Goal: Transaction & Acquisition: Purchase product/service

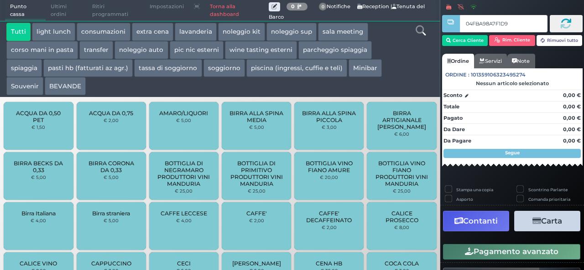
type input "04FBA98A7F1D90"
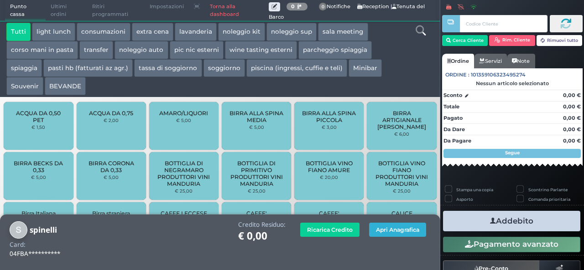
click at [403, 232] on button "Apri Anagrafica" at bounding box center [397, 230] width 57 height 14
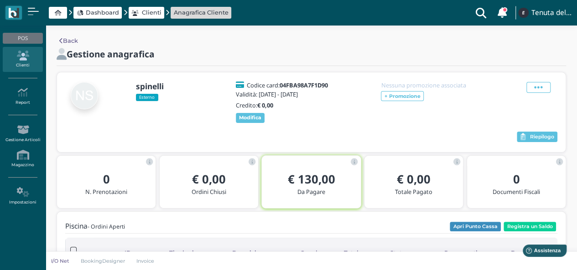
click at [107, 15] on span "Dashboard" at bounding box center [102, 12] width 33 height 9
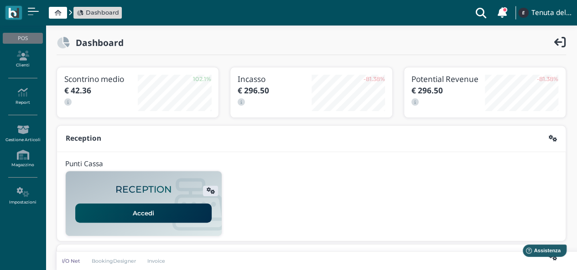
scroll to position [233, 0]
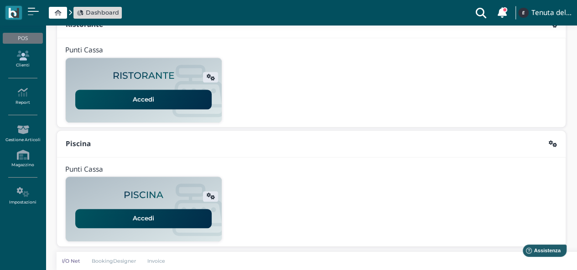
click at [27, 58] on icon at bounding box center [23, 56] width 40 height 10
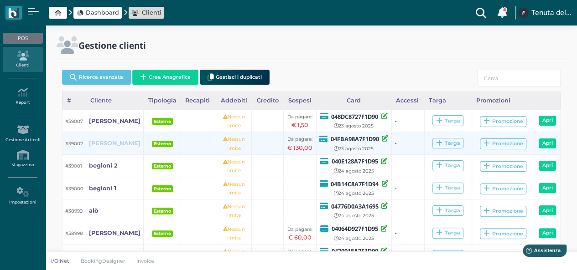
click at [99, 143] on b "spinelli" at bounding box center [115, 143] width 52 height 7
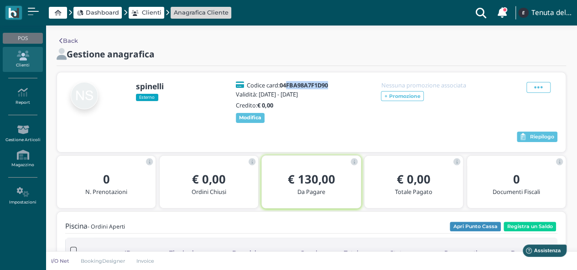
drag, startPoint x: 328, startPoint y: 84, endPoint x: 283, endPoint y: 88, distance: 45.7
click at [283, 88] on div "Codice card: 04FBA98A7F1D90 Validità: 22 Ago 2025 - 23 Ago 2025 Credito: € 0,00…" at bounding box center [283, 102] width 109 height 41
click at [282, 88] on b "04FBA98A7F1D90" at bounding box center [304, 85] width 48 height 8
click at [281, 88] on b "04FBA98A7F1D90" at bounding box center [304, 85] width 48 height 8
click at [105, 14] on span "Dashboard" at bounding box center [102, 12] width 33 height 9
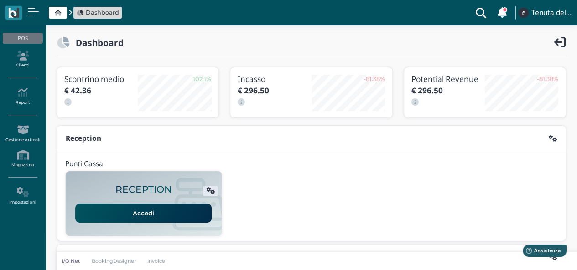
scroll to position [233, 0]
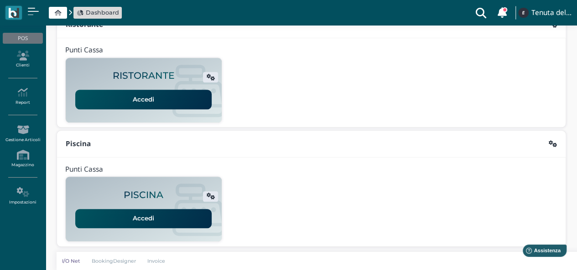
click at [136, 222] on link "Accedi" at bounding box center [143, 218] width 136 height 19
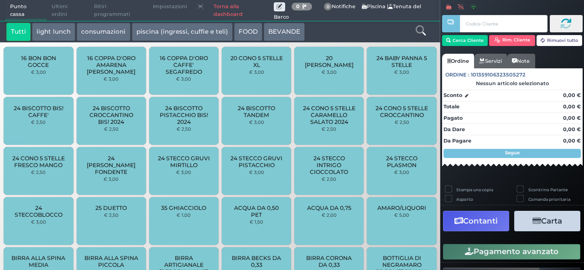
click at [477, 23] on input "text" at bounding box center [503, 23] width 87 height 17
click at [225, 16] on link "Torna alla dashboard" at bounding box center [240, 10] width 65 height 21
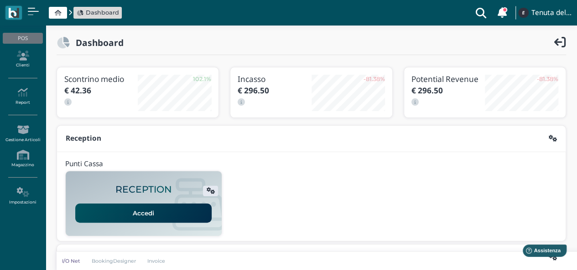
scroll to position [233, 0]
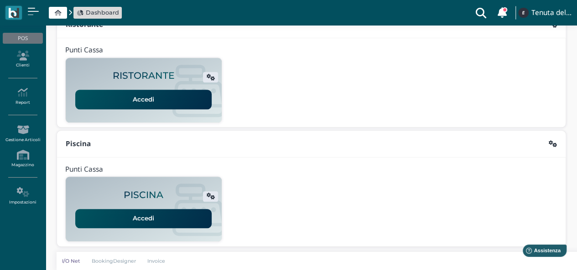
click at [147, 218] on link "Accedi" at bounding box center [143, 218] width 136 height 19
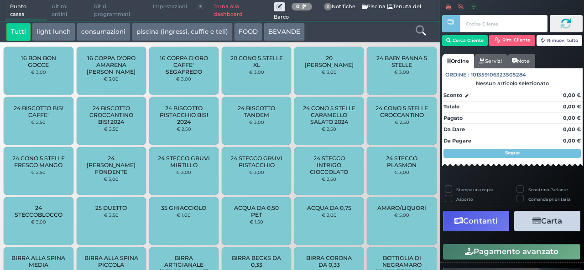
click at [223, 14] on link "Torna alla dashboard" at bounding box center [240, 10] width 65 height 21
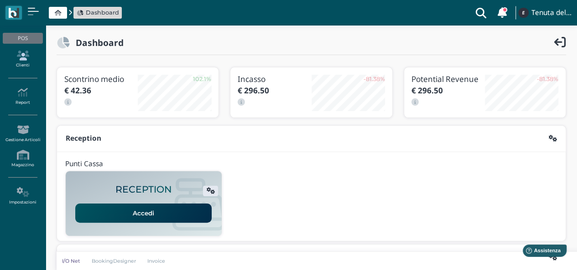
click at [23, 55] on icon at bounding box center [23, 56] width 40 height 10
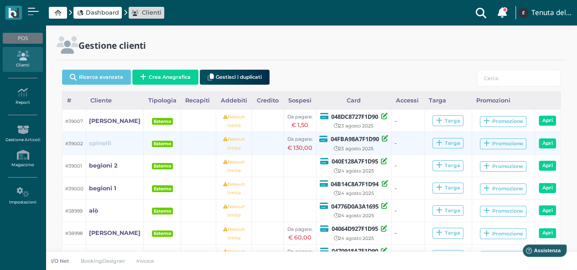
click at [107, 143] on b "spinelli" at bounding box center [100, 143] width 22 height 7
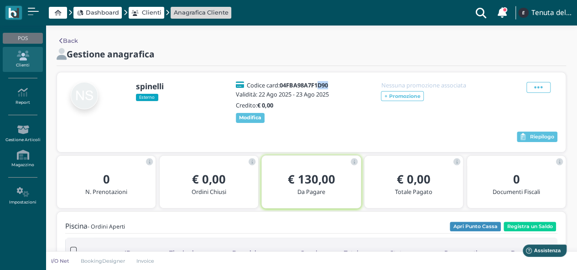
drag, startPoint x: 333, startPoint y: 83, endPoint x: 311, endPoint y: 84, distance: 22.4
click at [312, 84] on div "Codice card: 04FBA98A7F1D90 Validità: 22 Ago 2025 - 23 Ago 2025 Credito: € 0,00…" at bounding box center [283, 102] width 109 height 41
click at [303, 85] on b "04FBA98A7F1D90" at bounding box center [304, 85] width 48 height 8
click at [288, 87] on b "04FBA98A7F1D90" at bounding box center [304, 85] width 48 height 8
drag, startPoint x: 280, startPoint y: 85, endPoint x: 331, endPoint y: 85, distance: 50.6
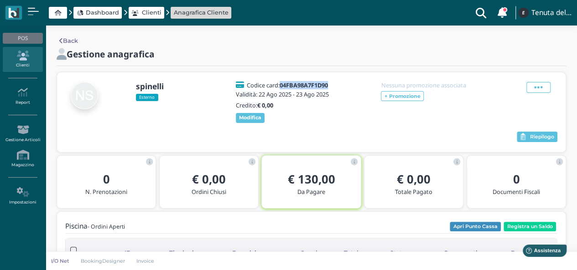
click at [331, 85] on div "Codice card: 04FBA98A7F1D90" at bounding box center [283, 85] width 98 height 6
copy h5 "04FBA98A7F1D90"
click at [95, 15] on span "Dashboard" at bounding box center [102, 12] width 33 height 9
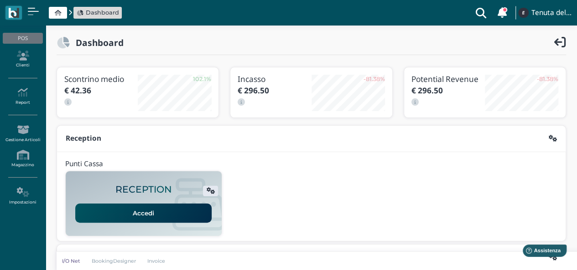
scroll to position [228, 0]
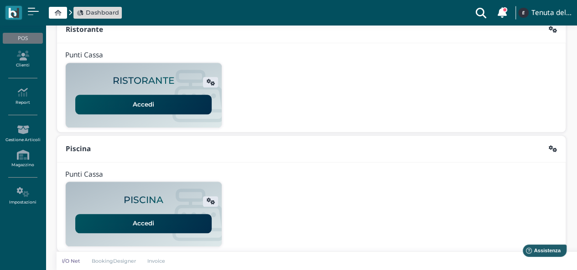
click at [156, 222] on link "Accedi" at bounding box center [143, 223] width 136 height 19
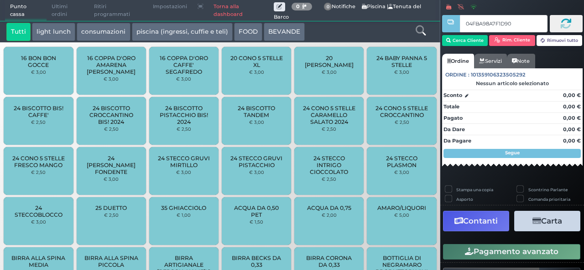
type input "04FBA98A7F1D90"
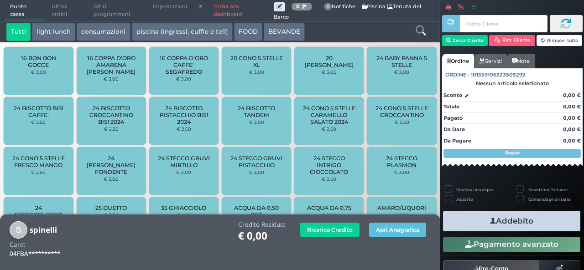
click at [63, 5] on span "Ultimi ordini" at bounding box center [68, 10] width 42 height 21
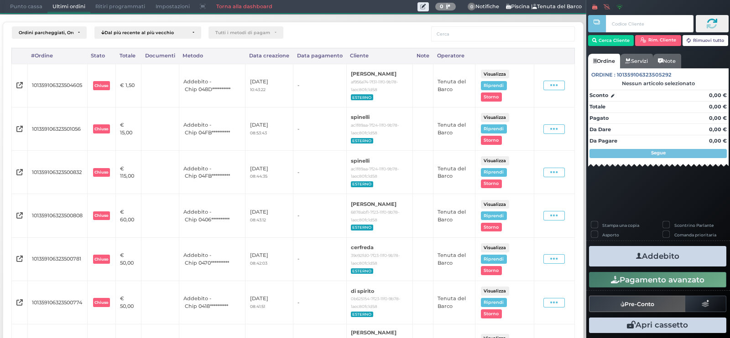
drag, startPoint x: 583, startPoint y: 0, endPoint x: 398, endPoint y: 30, distance: 187.6
click at [398, 30] on div at bounding box center [480, 33] width 187 height 15
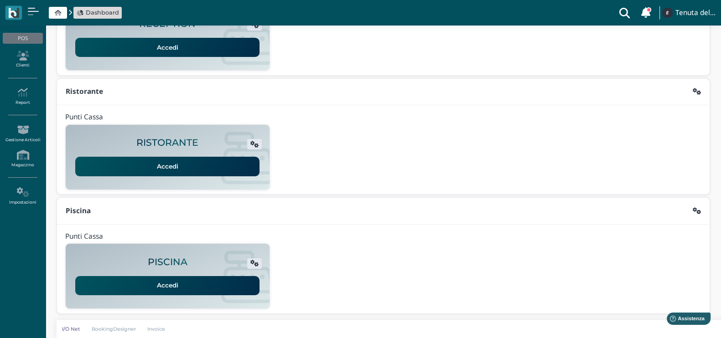
click at [183, 290] on link "Accedi" at bounding box center [167, 285] width 184 height 19
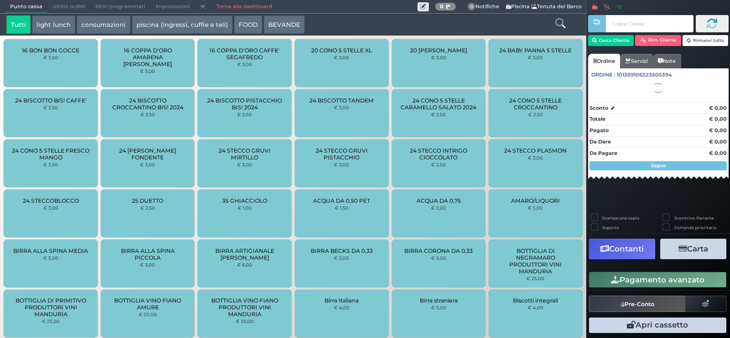
click at [633, 26] on input "text" at bounding box center [649, 23] width 87 height 17
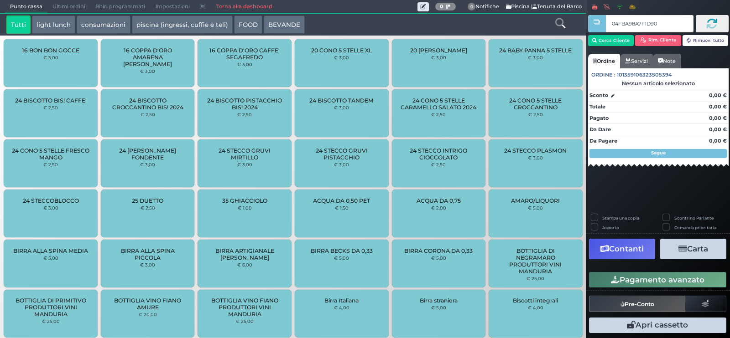
type input "04FBA98A7F1D90"
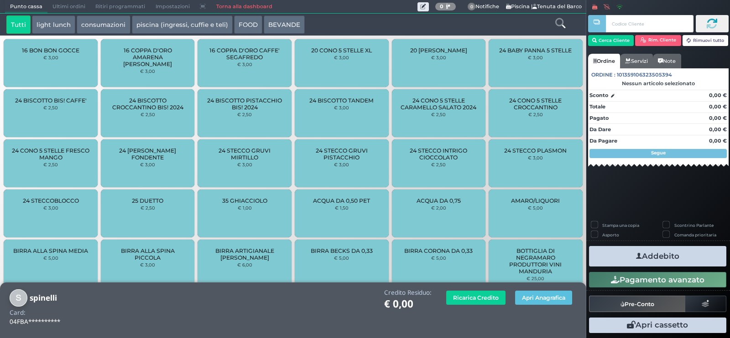
click at [69, 5] on span "Ultimi ordini" at bounding box center [68, 6] width 43 height 13
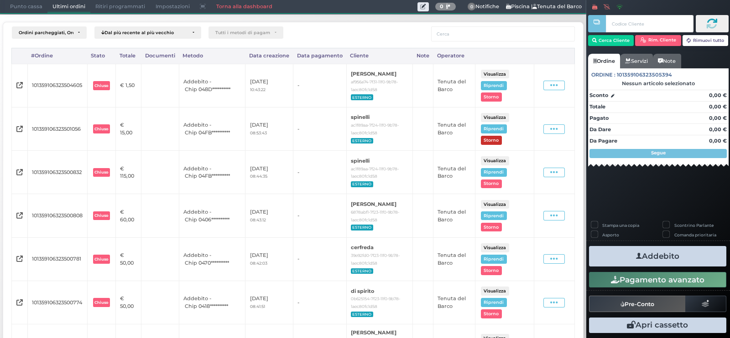
click at [489, 145] on button "Storno" at bounding box center [491, 140] width 21 height 9
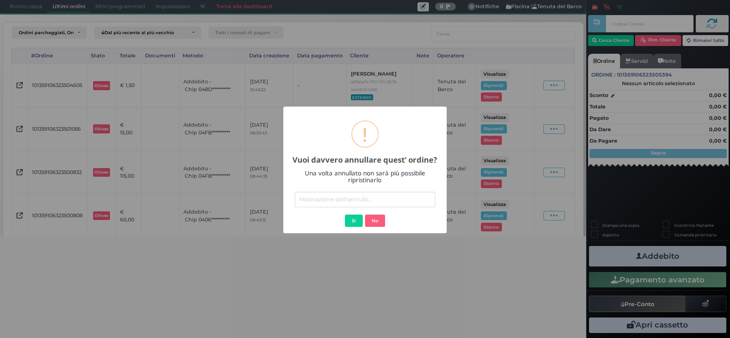
click at [336, 198] on input "text" at bounding box center [365, 199] width 140 height 15
type input "errore"
click at [354, 220] on button "Si" at bounding box center [354, 221] width 18 height 13
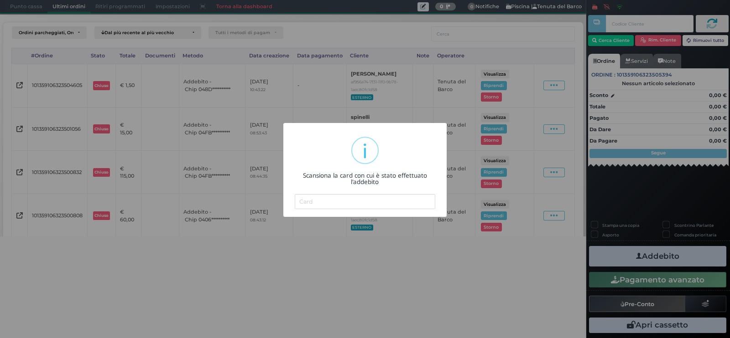
type input "04FBA98A7F1D90"
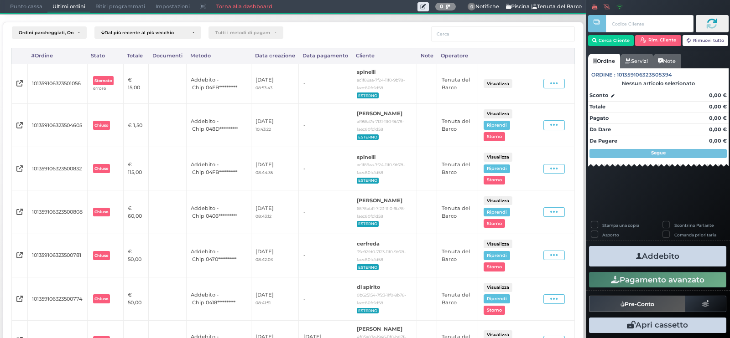
click at [231, 8] on link "Torna alla dashboard" at bounding box center [244, 6] width 66 height 13
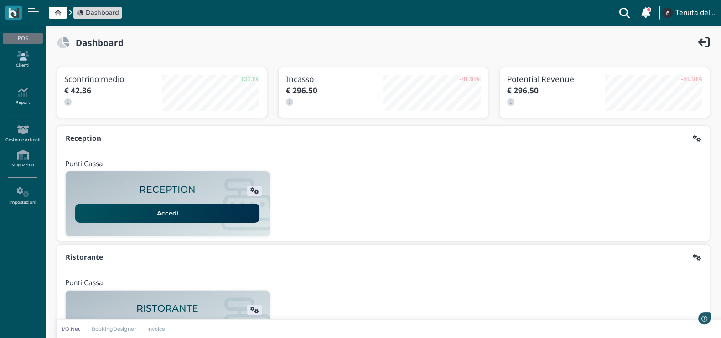
click at [28, 60] on icon at bounding box center [23, 56] width 40 height 10
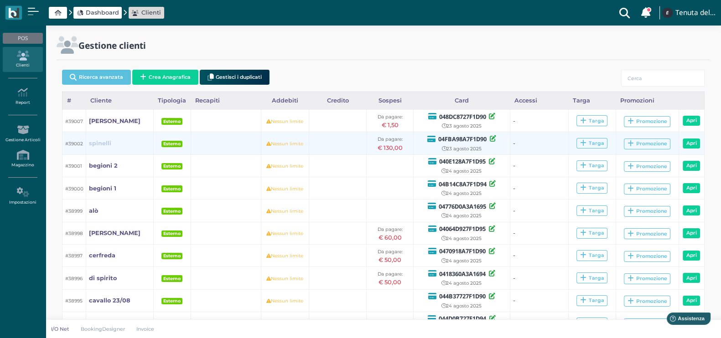
click at [102, 141] on b "spinelli" at bounding box center [100, 143] width 22 height 7
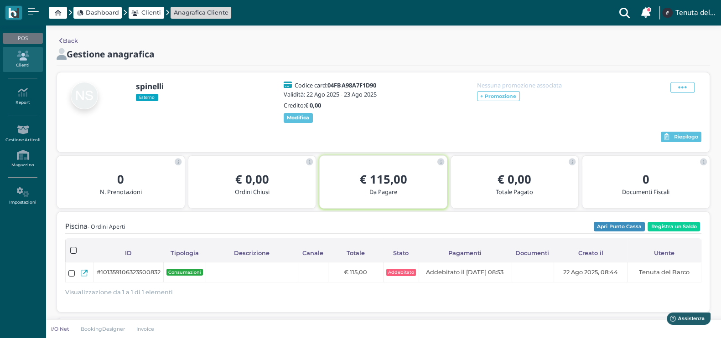
scroll to position [82, 0]
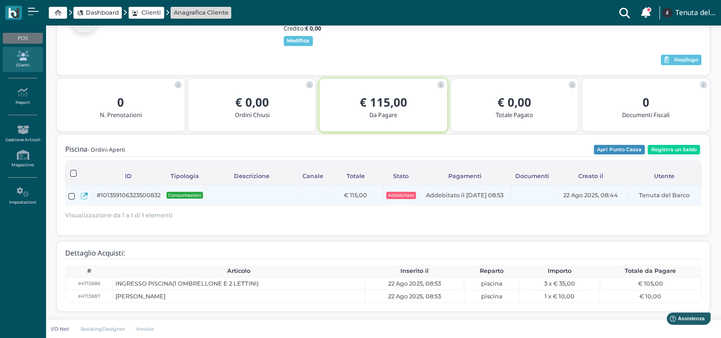
click at [83, 195] on icon at bounding box center [84, 196] width 7 height 7
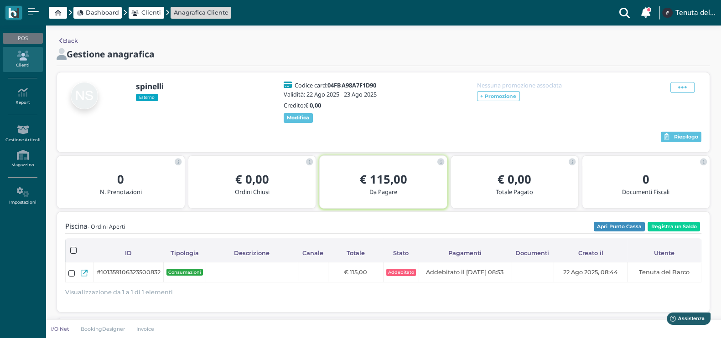
click at [104, 17] on span "Dashboard" at bounding box center [97, 13] width 48 height 12
click at [104, 10] on span "Dashboard" at bounding box center [102, 12] width 33 height 9
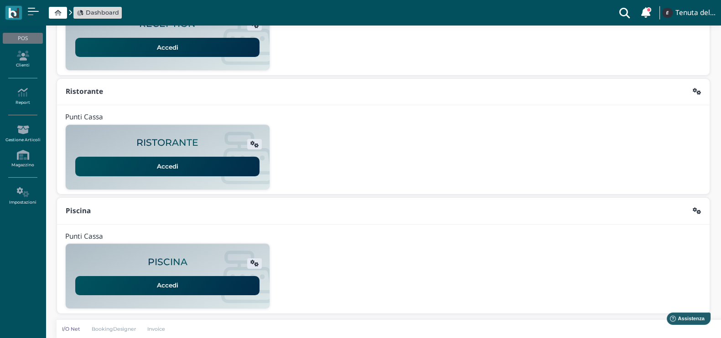
click at [168, 285] on link "Accedi" at bounding box center [167, 285] width 184 height 19
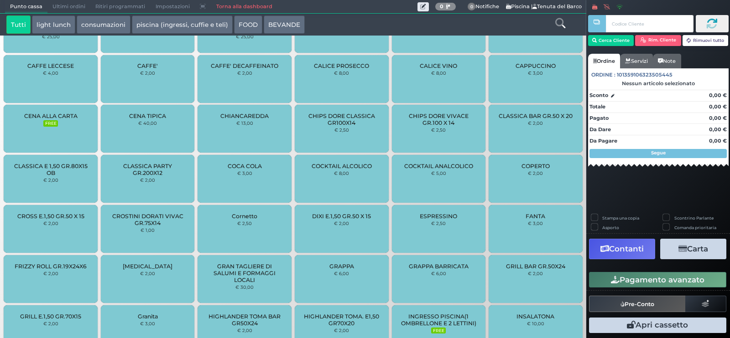
scroll to position [733, 0]
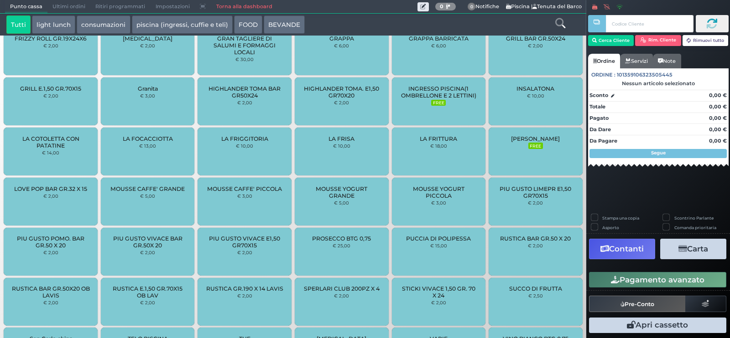
click at [429, 96] on span "INGRESSO PISCINA(1 OMBRELLONE E 2 LETTINI)" at bounding box center [438, 92] width 78 height 14
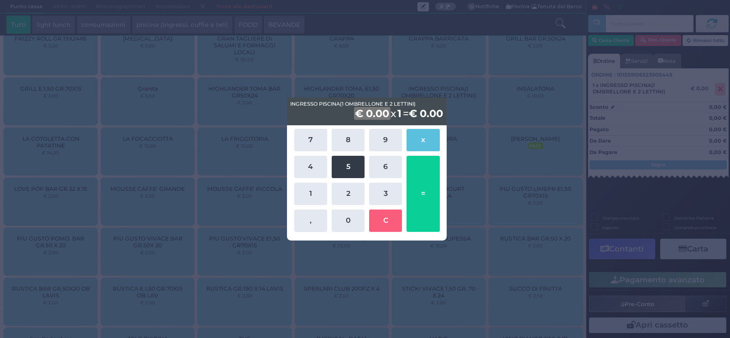
click at [349, 170] on button "5" at bounding box center [348, 167] width 33 height 22
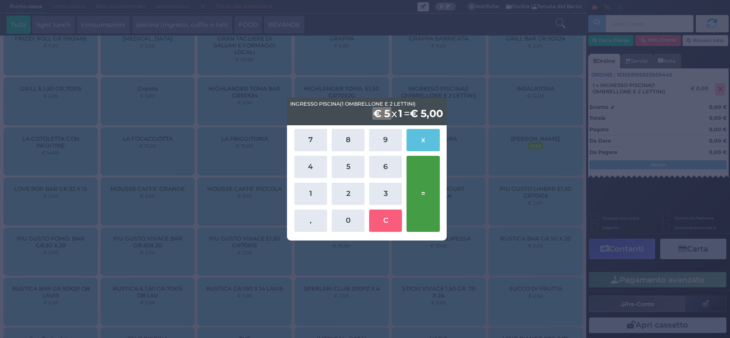
click at [424, 177] on button "=" at bounding box center [422, 194] width 33 height 76
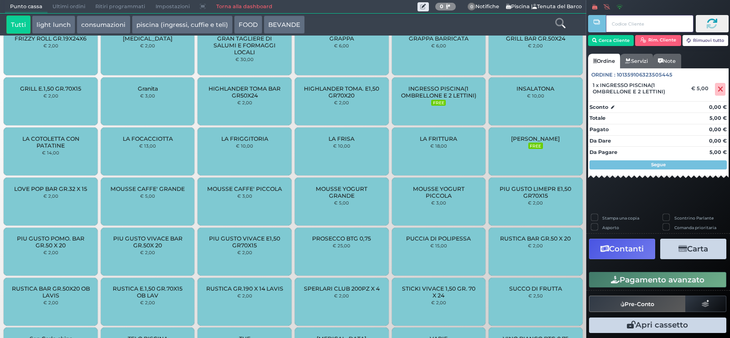
click at [634, 26] on input "text" at bounding box center [649, 23] width 87 height 17
paste input "04FBA98A7F1D90"
type input "04FBA98A7F1D90"
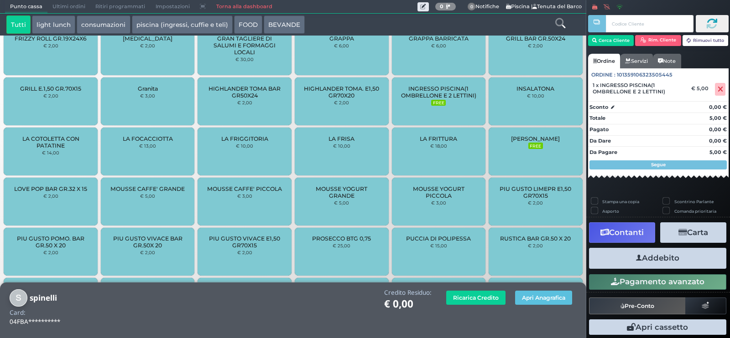
click at [648, 257] on button "Addebito" at bounding box center [657, 258] width 137 height 21
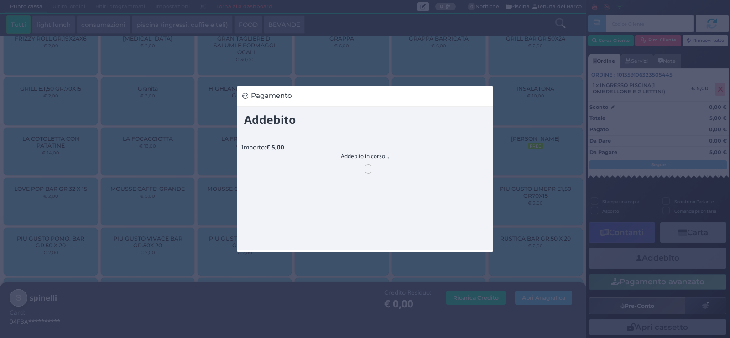
scroll to position [0, 0]
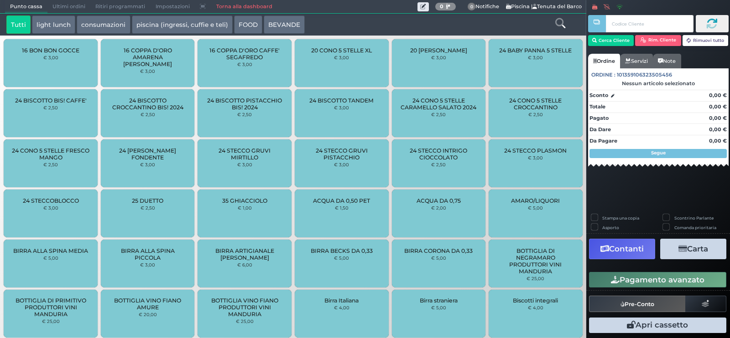
click at [225, 9] on link "Torna alla dashboard" at bounding box center [244, 6] width 66 height 13
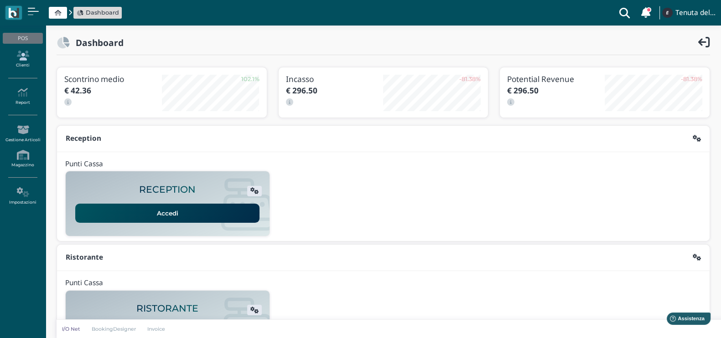
click at [27, 57] on icon at bounding box center [23, 56] width 40 height 10
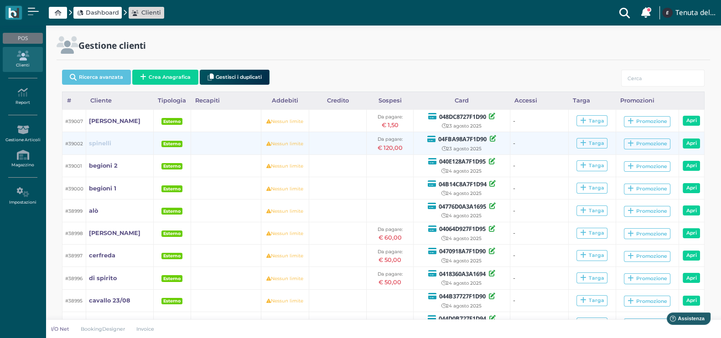
click at [101, 140] on b "spinelli" at bounding box center [100, 143] width 22 height 7
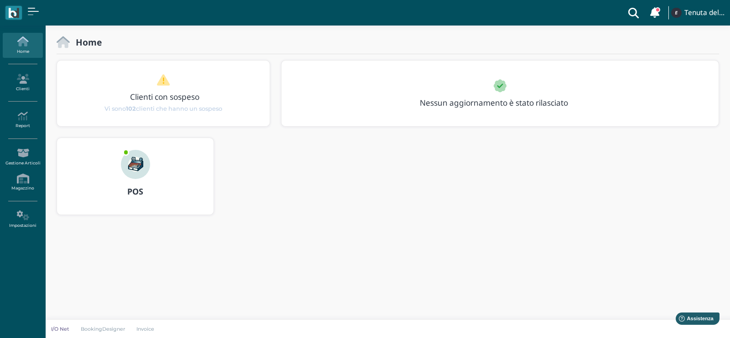
click at [146, 160] on img at bounding box center [135, 164] width 29 height 29
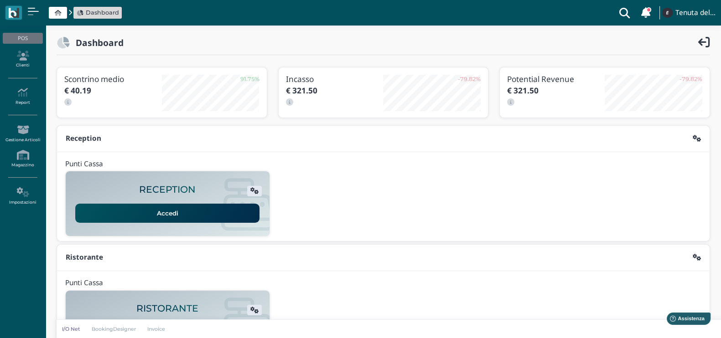
scroll to position [166, 0]
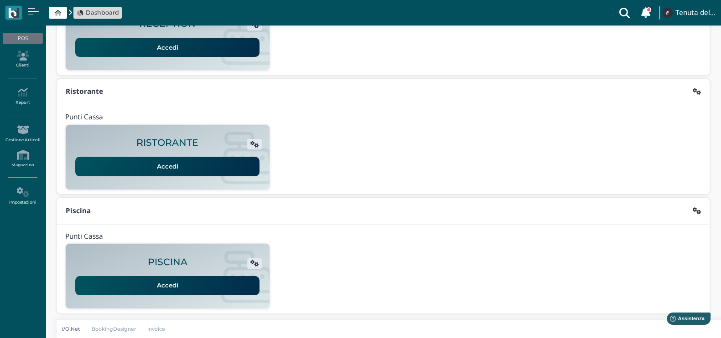
click at [169, 281] on link "Accedi" at bounding box center [167, 285] width 184 height 19
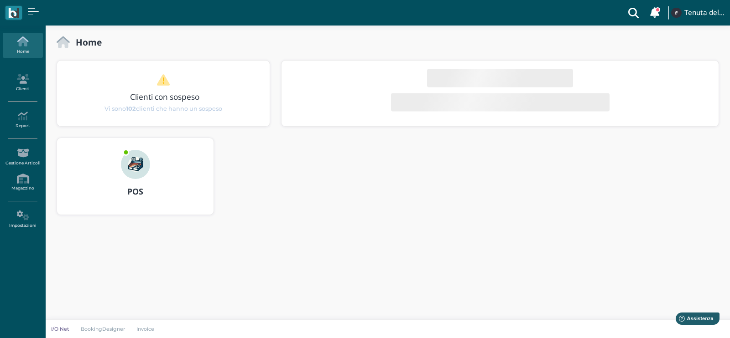
click at [110, 165] on div "POS" at bounding box center [135, 176] width 156 height 77
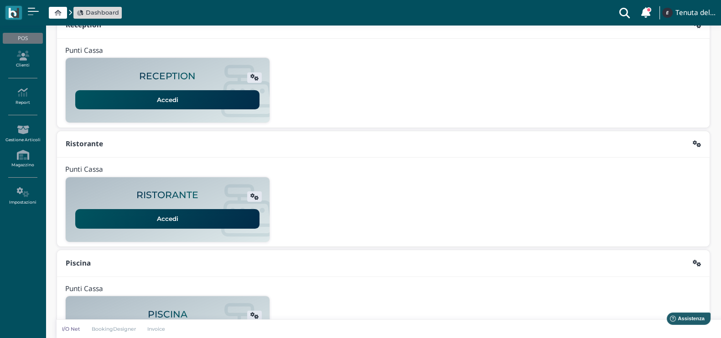
scroll to position [166, 0]
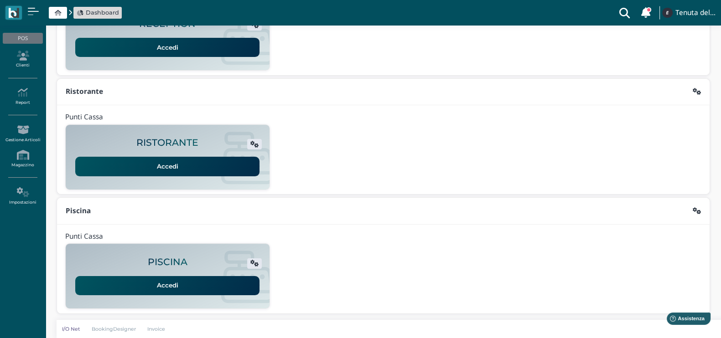
click at [199, 284] on link "Accedi" at bounding box center [167, 285] width 184 height 19
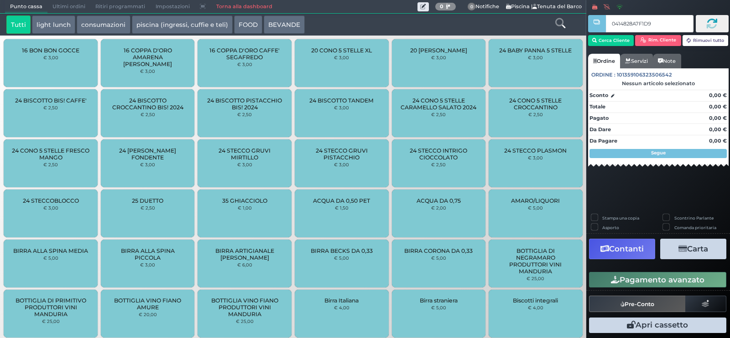
type input "0414828A7F1D91"
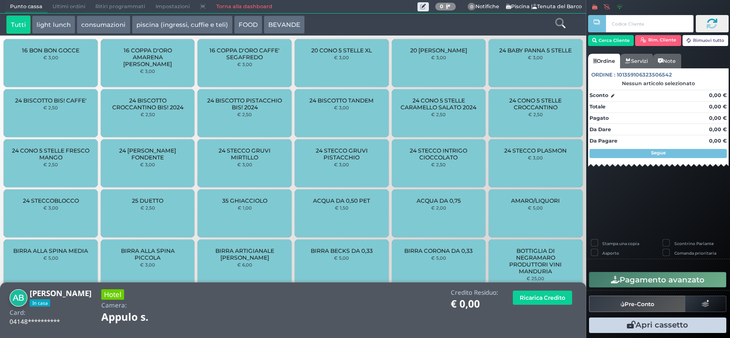
click at [557, 24] on icon at bounding box center [560, 23] width 10 height 10
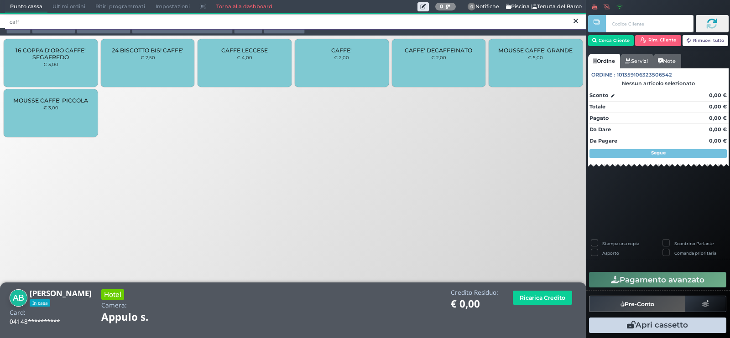
type input "caff"
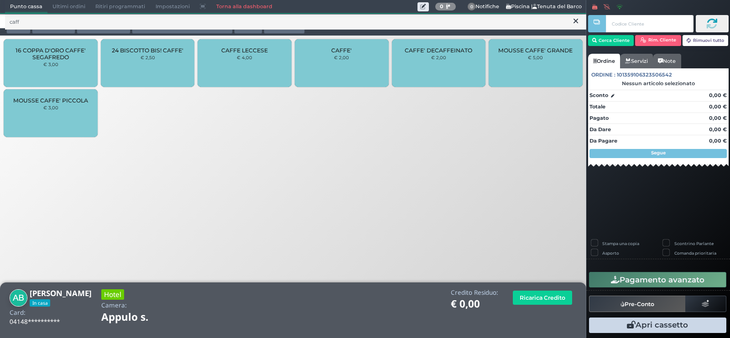
click at [338, 66] on div "CAFFE' € 2,00" at bounding box center [342, 63] width 94 height 48
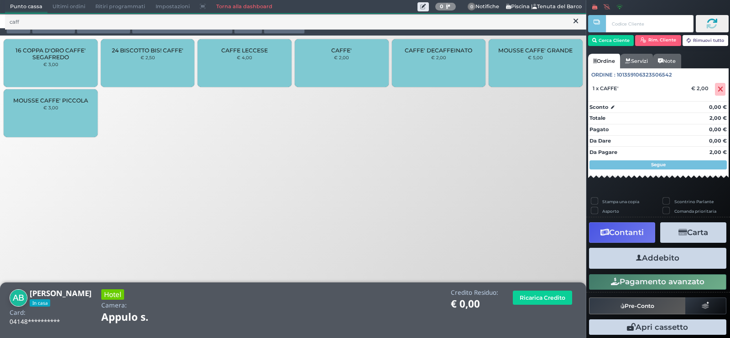
click at [338, 66] on div "CAFFE' € 2,00" at bounding box center [342, 63] width 94 height 48
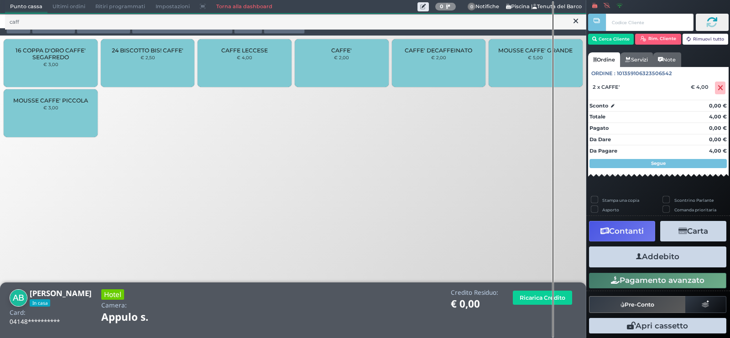
scroll to position [2, 0]
click at [671, 255] on button "Addebito" at bounding box center [657, 257] width 137 height 21
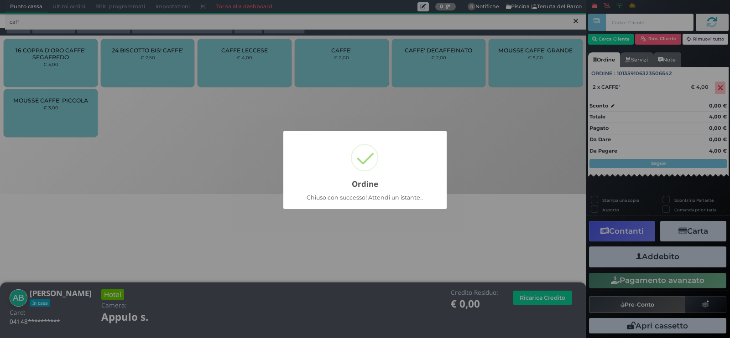
scroll to position [0, 0]
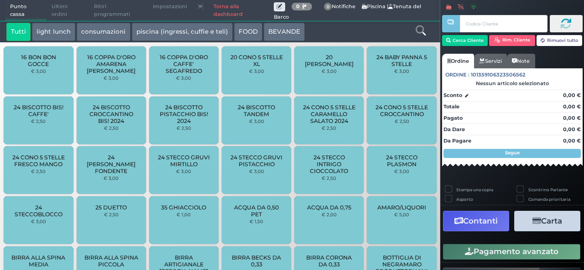
click at [381, 33] on div "Tutti light lunch consumazioni piscina (ingressi, cuffie e teli) FOOD BEVANDE" at bounding box center [202, 32] width 400 height 18
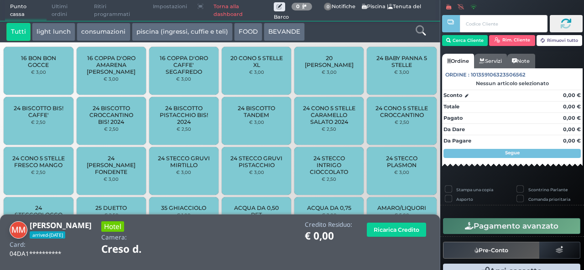
click at [418, 34] on icon at bounding box center [420, 31] width 10 height 10
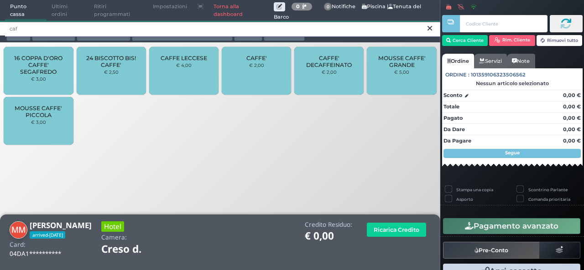
type input "caf"
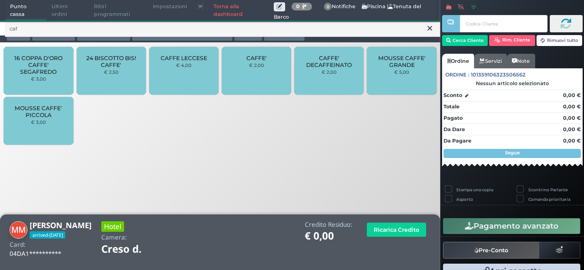
click at [254, 54] on div "CAFFE' € 2,00" at bounding box center [256, 71] width 69 height 48
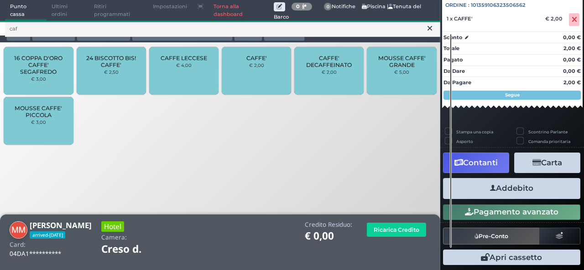
scroll to position [101, 0]
click at [521, 192] on button "Addebito" at bounding box center [511, 188] width 137 height 21
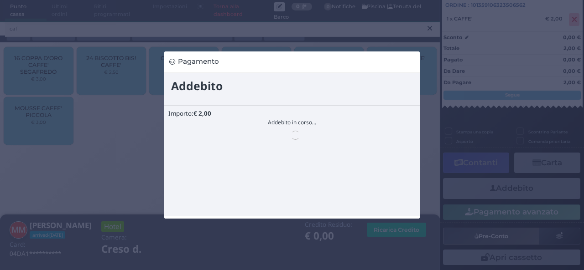
scroll to position [0, 0]
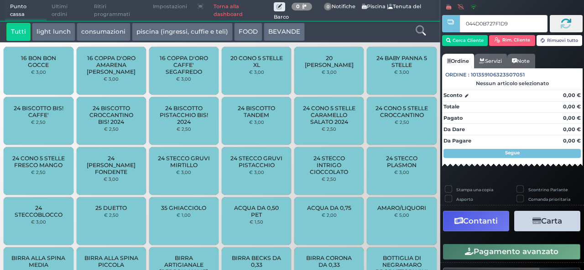
type input "044D0B727F1D94"
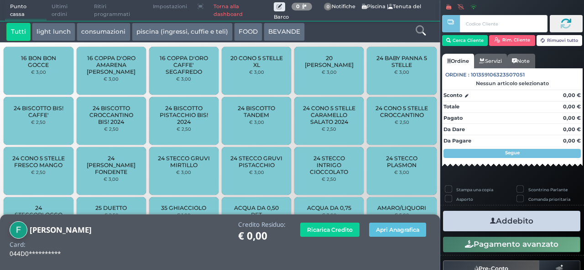
click at [421, 23] on link at bounding box center [420, 29] width 10 height 13
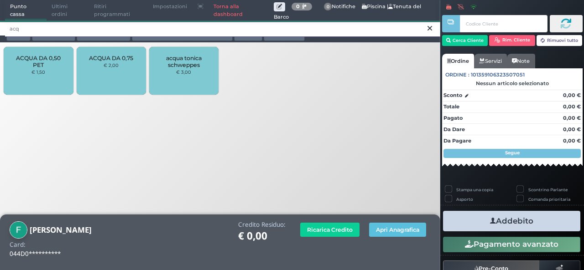
type input "acq"
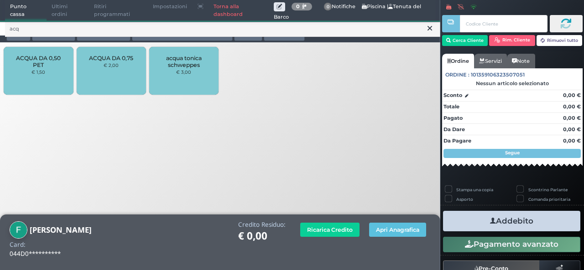
click at [37, 68] on span "ACQUA DA 0,50 PET" at bounding box center [38, 62] width 54 height 14
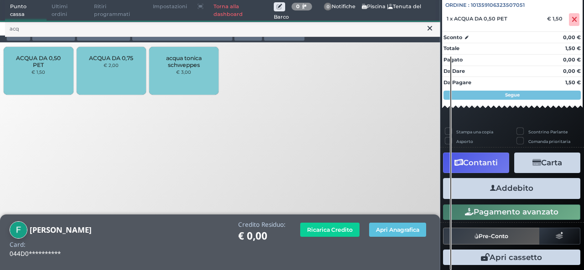
scroll to position [101, 0]
click at [499, 182] on button "Addebito" at bounding box center [511, 188] width 137 height 21
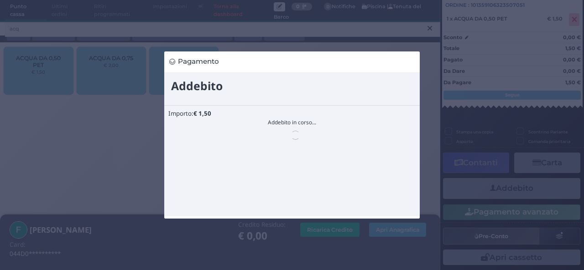
scroll to position [0, 0]
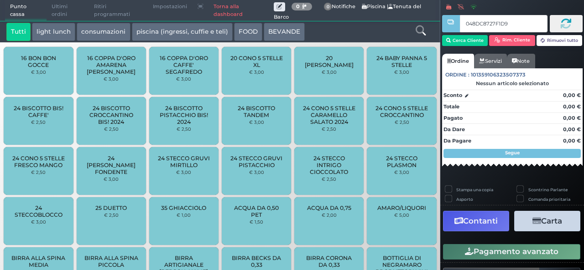
type input "048DC8727F1D90"
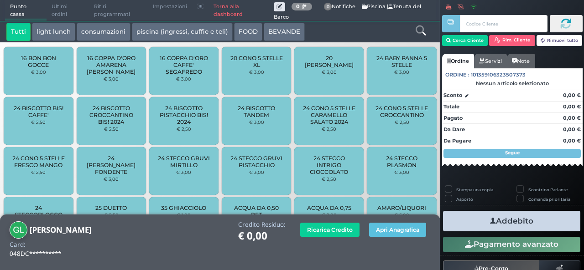
click at [418, 30] on icon at bounding box center [420, 31] width 10 height 10
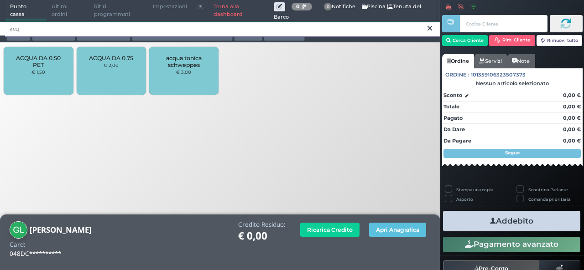
type input "acq"
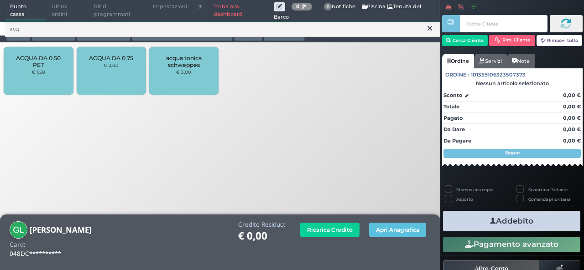
click at [64, 70] on div "ACQUA DA 0,50 PET € 1,50" at bounding box center [38, 71] width 69 height 48
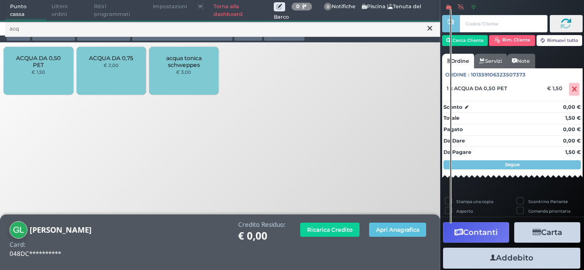
scroll to position [101, 0]
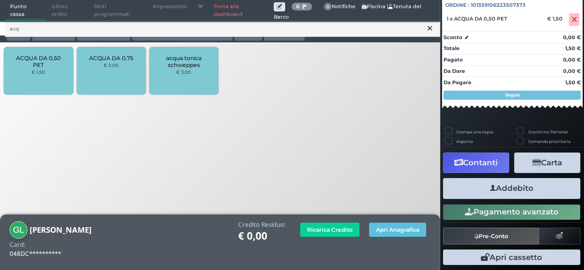
click at [514, 191] on button "Addebito" at bounding box center [511, 188] width 137 height 21
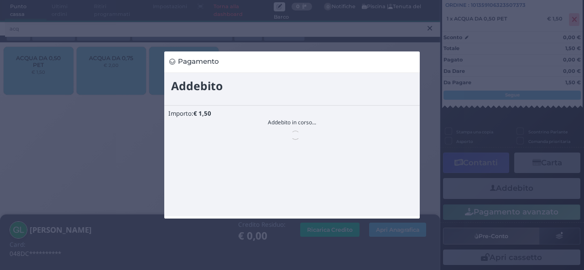
scroll to position [0, 0]
